Goal: Information Seeking & Learning: Find specific fact

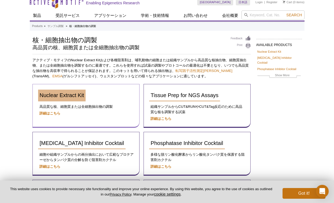
scroll to position [6, 0]
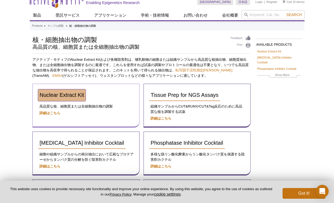
click at [78, 98] on link "Nuclear Extract Kit" at bounding box center [62, 96] width 48 height 12
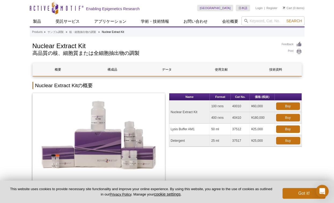
click at [237, 106] on td "40010" at bounding box center [239, 107] width 19 height 12
drag, startPoint x: 232, startPoint y: 106, endPoint x: 241, endPoint y: 106, distance: 9.4
click at [241, 106] on td "40010" at bounding box center [239, 107] width 19 height 12
copy td "40010"
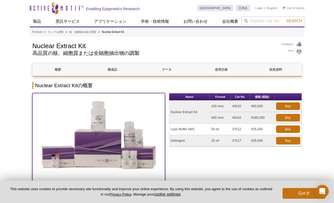
click at [83, 97] on img at bounding box center [98, 137] width 133 height 88
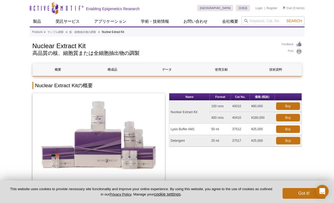
click at [238, 153] on div "Name Format Cat No. 価格 (税抜) Nuclear Extract Kit 100 rxns 40010 ¥60,000 Buy 400 …" at bounding box center [235, 140] width 133 height 94
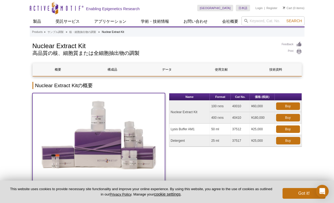
click at [125, 106] on img at bounding box center [98, 137] width 133 height 88
